Goal: Information Seeking & Learning: Learn about a topic

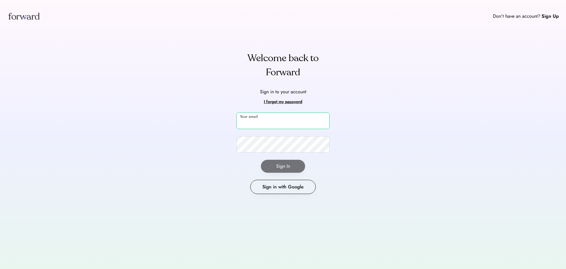
click at [271, 123] on input "email" at bounding box center [282, 120] width 93 height 17
paste input "**********"
type input "**********"
click at [276, 165] on button "Sign In" at bounding box center [283, 165] width 44 height 13
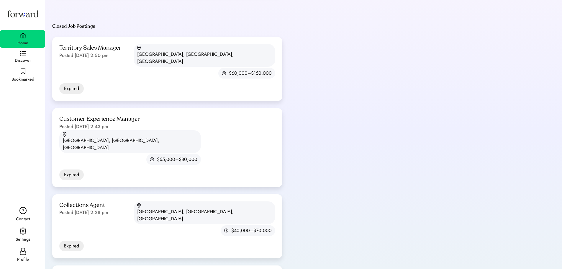
scroll to position [165, 0]
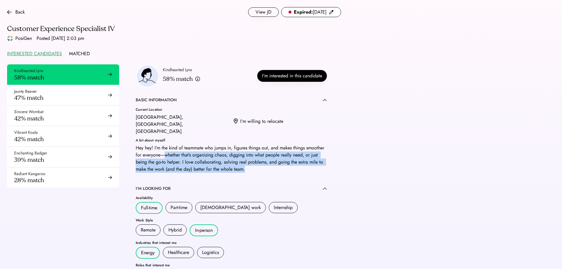
drag, startPoint x: 163, startPoint y: 138, endPoint x: 257, endPoint y: 154, distance: 94.9
click at [257, 154] on div "Hey hey! I’m the kind of teammate who jumps in, figures things out, and makes t…" at bounding box center [231, 158] width 191 height 28
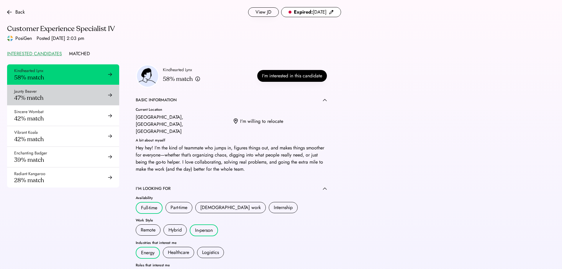
click at [58, 97] on div "Jaunty Beaver 47% match" at bounding box center [63, 95] width 112 height 20
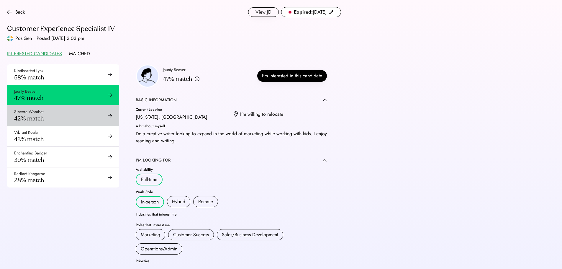
click at [78, 112] on div "Sincere Wombat 42% match" at bounding box center [63, 115] width 112 height 20
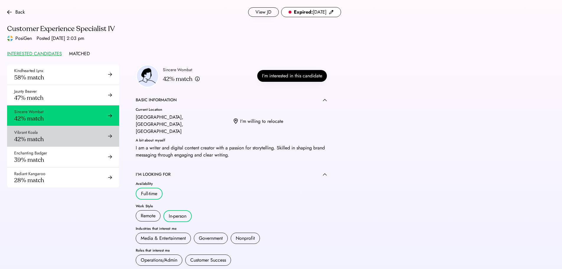
click at [87, 138] on div "Vibrant Koala 42% match" at bounding box center [63, 136] width 112 height 20
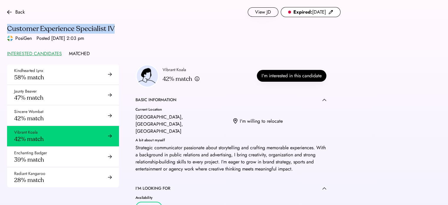
drag, startPoint x: 122, startPoint y: 31, endPoint x: 8, endPoint y: 31, distance: 113.8
click at [8, 31] on div "Customer Experience Specialist IV" at bounding box center [174, 28] width 334 height 9
copy div "Customer Experience Specialist IV"
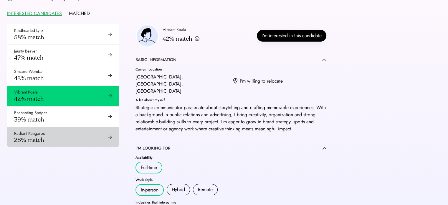
scroll to position [59, 0]
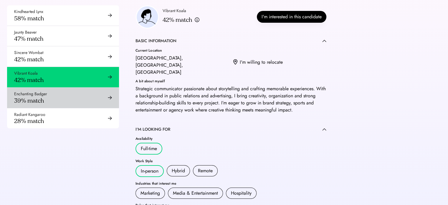
click at [72, 96] on div "Enchanting Badger 39% match" at bounding box center [63, 98] width 112 height 20
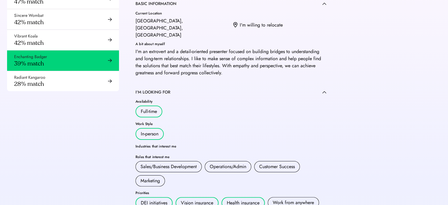
scroll to position [88, 0]
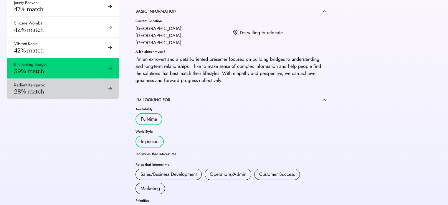
click at [55, 98] on div "Radiant Kangaroo 28% match" at bounding box center [63, 89] width 112 height 20
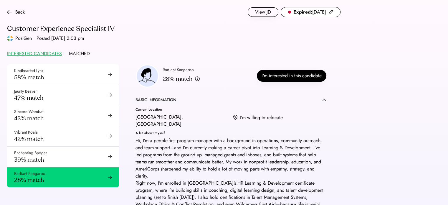
click at [45, 54] on div "INTERESTED CANDIDATES" at bounding box center [34, 53] width 55 height 7
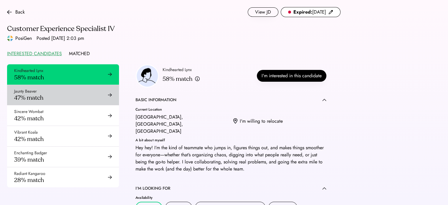
click at [57, 86] on div "Jaunty Beaver 47% match" at bounding box center [63, 95] width 112 height 20
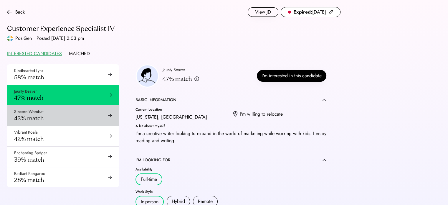
click at [54, 120] on div "Sincere Wombat 42% match" at bounding box center [63, 115] width 112 height 20
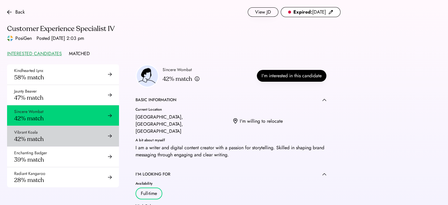
click at [58, 141] on div "Vibrant Koala 42% match" at bounding box center [63, 136] width 112 height 20
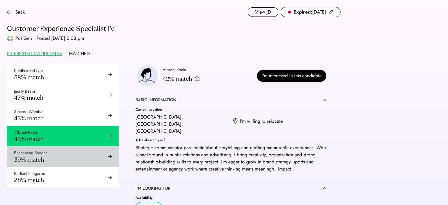
click at [46, 155] on div "Enchanting Badger" at bounding box center [30, 153] width 33 height 6
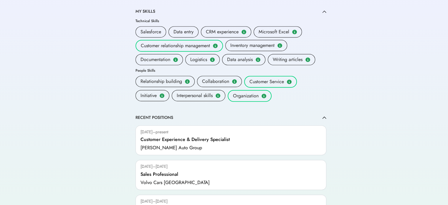
scroll to position [338, 0]
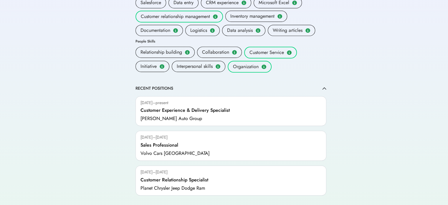
click at [192, 107] on div "Customer Experience & Delivery Specialist" at bounding box center [185, 110] width 89 height 7
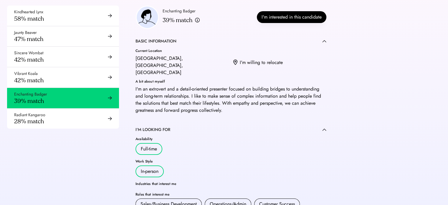
scroll to position [88, 0]
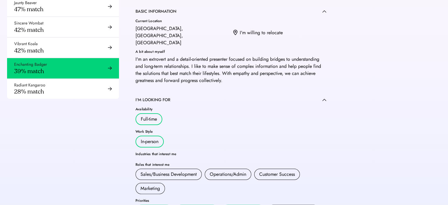
click at [59, 97] on div "Radiant Kangaroo 28% match" at bounding box center [63, 89] width 112 height 20
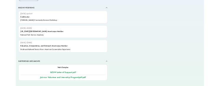
scroll to position [683, 0]
